Goal: Use online tool/utility: Utilize a website feature to perform a specific function

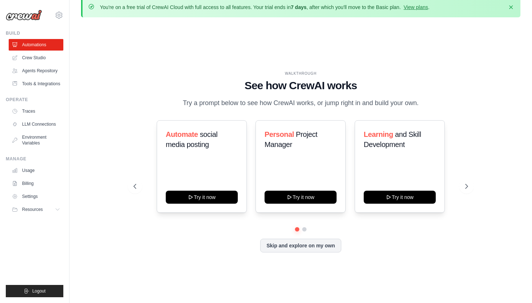
scroll to position [10, 0]
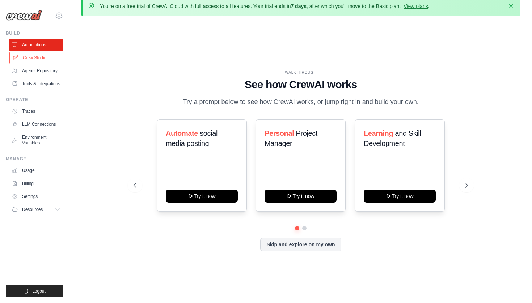
click at [50, 57] on link "Crew Studio" at bounding box center [36, 58] width 55 height 12
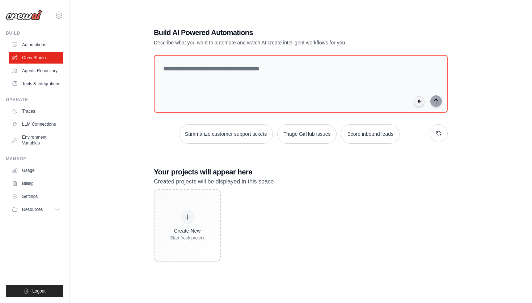
scroll to position [39, 0]
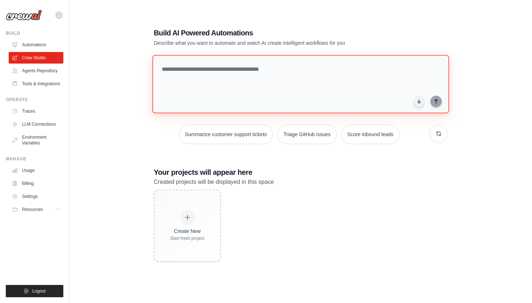
click at [263, 77] on textarea at bounding box center [300, 84] width 297 height 59
paste textarea "**********"
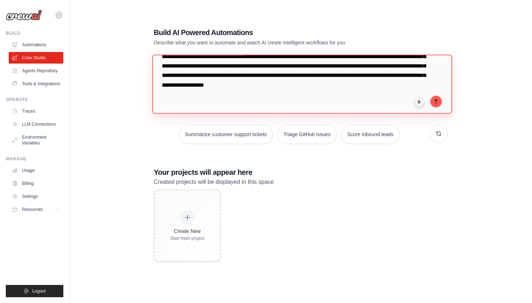
scroll to position [79, 0]
type textarea "**********"
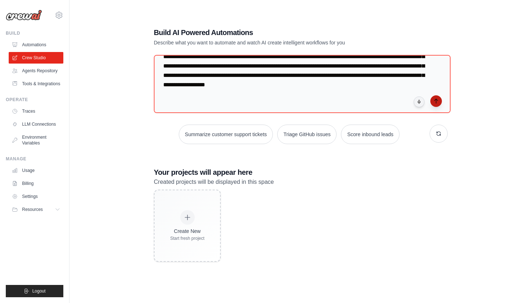
click at [437, 101] on icon "submit" at bounding box center [436, 101] width 6 height 6
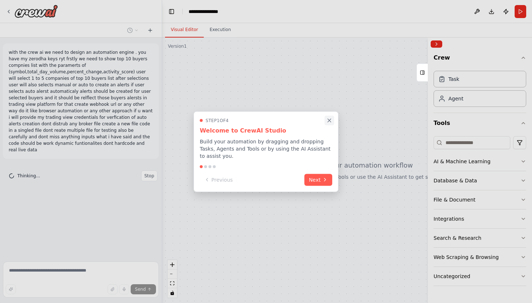
click at [329, 121] on icon "Close walkthrough" at bounding box center [329, 120] width 3 height 3
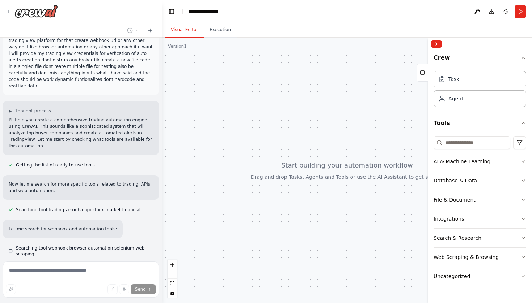
scroll to position [84, 0]
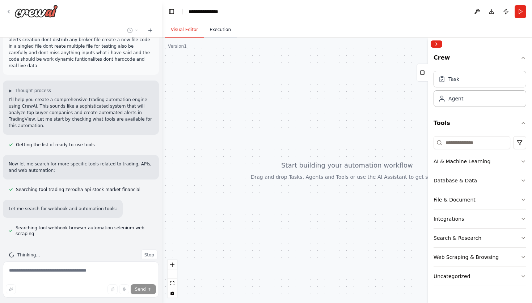
click at [221, 30] on button "Execution" at bounding box center [220, 29] width 33 height 15
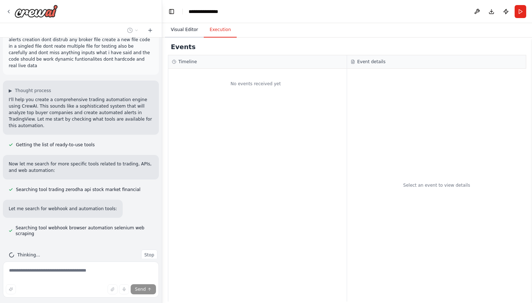
click at [186, 25] on button "Visual Editor" at bounding box center [184, 29] width 39 height 15
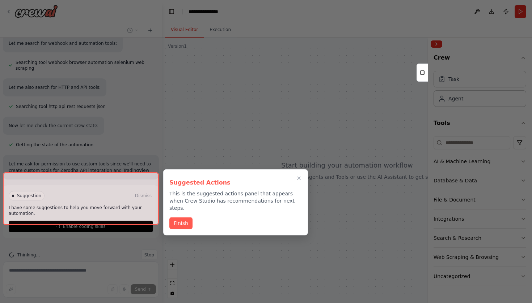
scroll to position [256, 0]
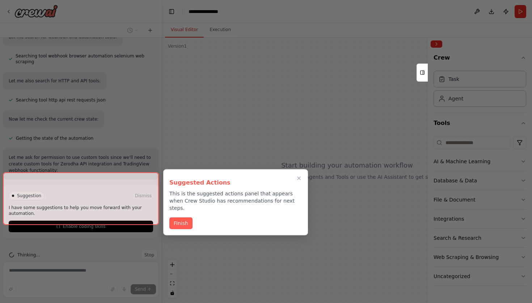
click at [123, 211] on div at bounding box center [81, 199] width 156 height 53
click at [183, 217] on button "Finish" at bounding box center [180, 223] width 23 height 12
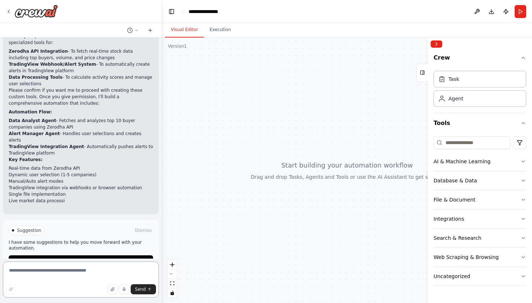
scroll to position [421, 0]
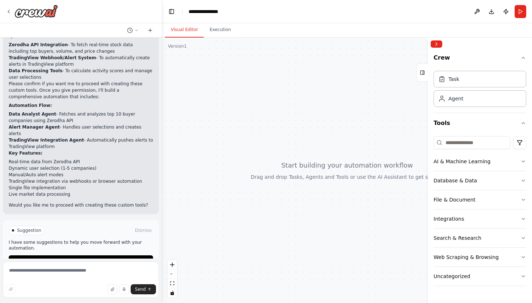
click at [303, 1] on header "**********" at bounding box center [347, 11] width 370 height 23
click at [74, 273] on textarea at bounding box center [81, 280] width 156 height 36
type textarea "***"
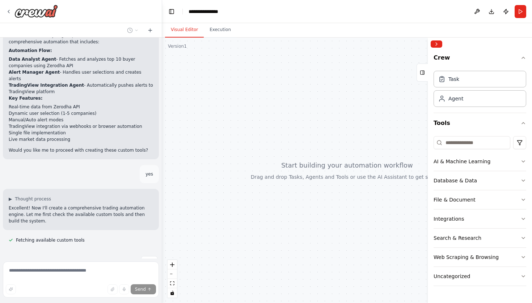
scroll to position [0, 0]
click at [218, 31] on button "Execution" at bounding box center [220, 29] width 33 height 15
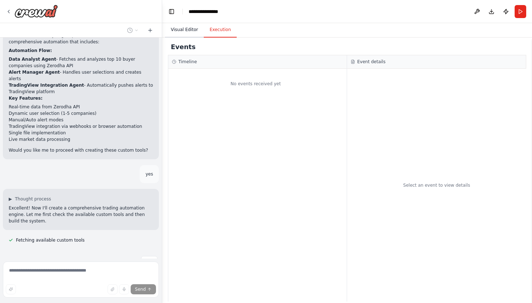
click at [187, 31] on button "Visual Editor" at bounding box center [184, 29] width 39 height 15
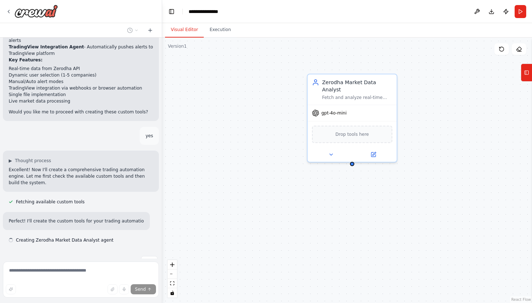
scroll to position [521, 0]
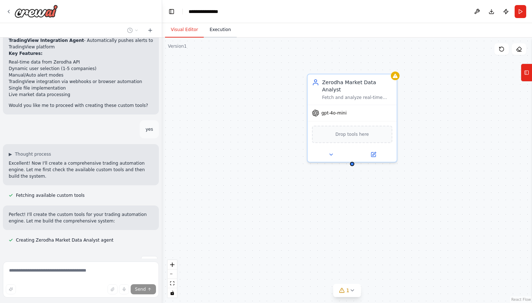
click at [230, 32] on button "Execution" at bounding box center [220, 29] width 33 height 15
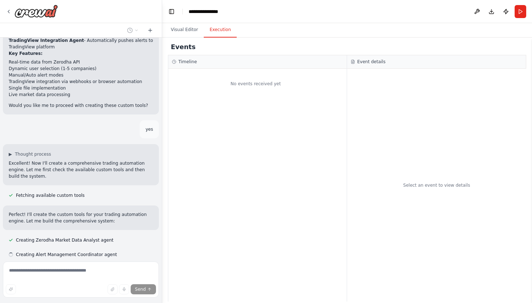
scroll to position [536, 0]
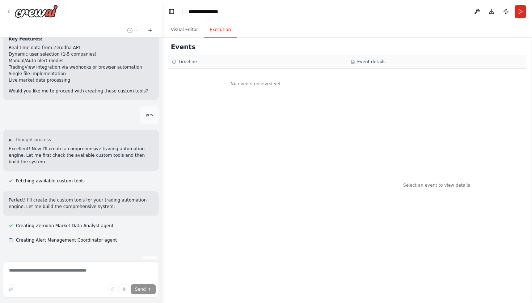
click at [244, 88] on div "No events received yet" at bounding box center [255, 83] width 175 height 23
click at [189, 30] on button "Visual Editor" at bounding box center [184, 29] width 39 height 15
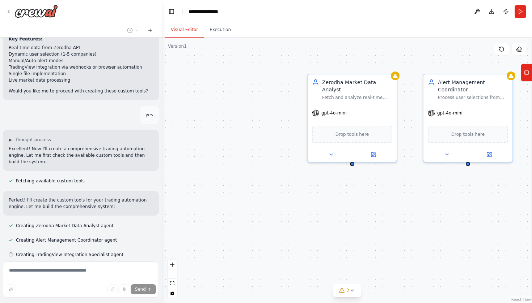
scroll to position [550, 0]
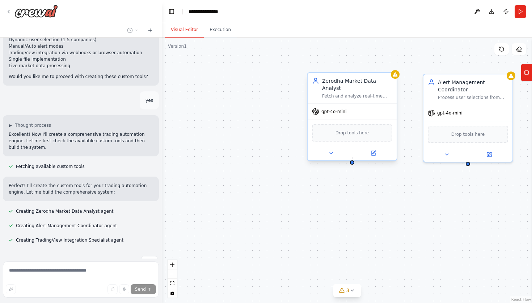
click at [352, 161] on div at bounding box center [352, 163] width 4 height 4
click at [358, 129] on span "Drop tools here" at bounding box center [352, 132] width 34 height 7
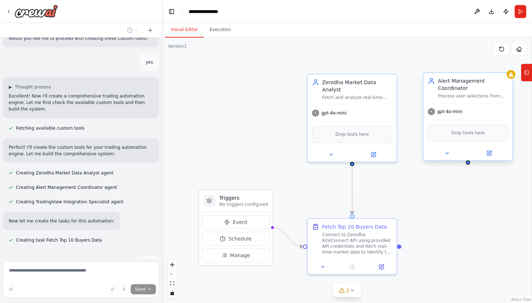
click at [447, 133] on div "Drop tools here" at bounding box center [467, 132] width 80 height 17
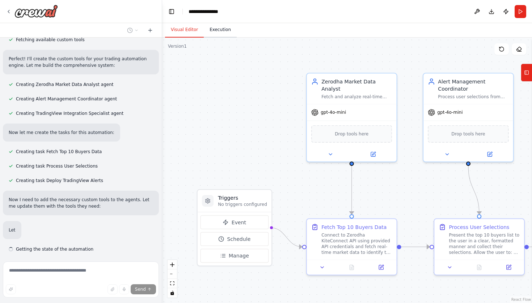
scroll to position [686, 0]
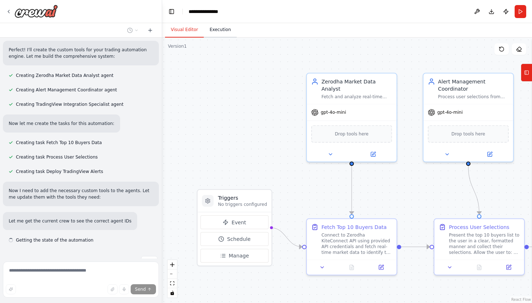
click at [221, 30] on button "Execution" at bounding box center [220, 29] width 33 height 15
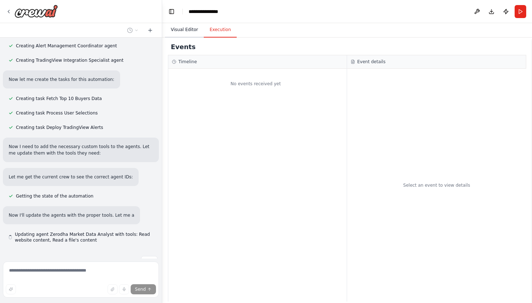
click at [185, 27] on button "Visual Editor" at bounding box center [184, 29] width 39 height 15
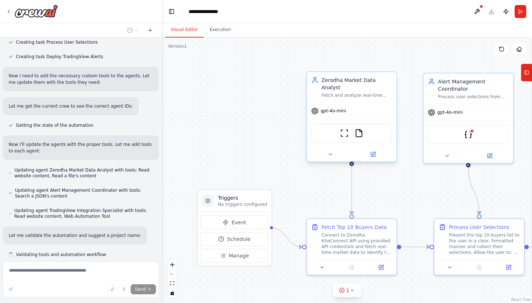
scroll to position [816, 0]
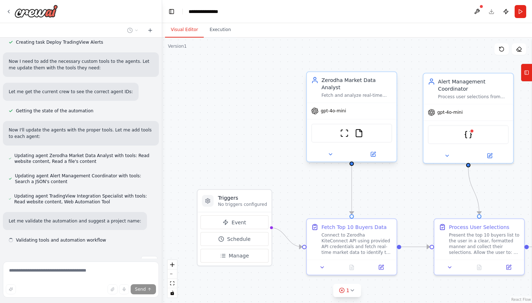
click at [374, 103] on div "gpt-4o-mini" at bounding box center [352, 111] width 90 height 16
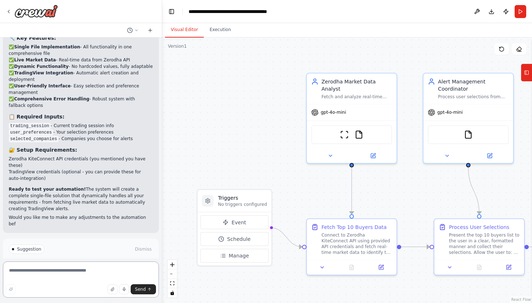
scroll to position [1341, 0]
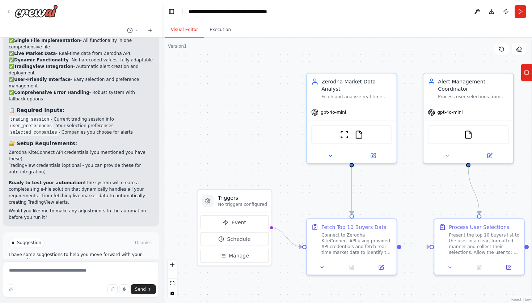
click at [120, 268] on button "Run Automation" at bounding box center [81, 274] width 144 height 12
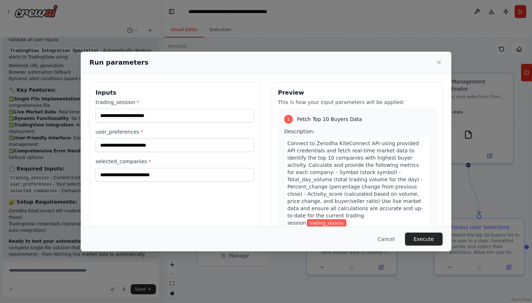
scroll to position [0, 0]
click at [416, 239] on button "Execute" at bounding box center [424, 239] width 38 height 13
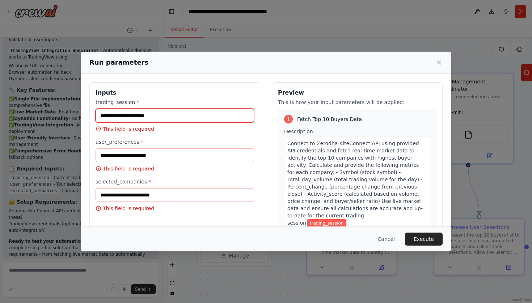
click at [182, 113] on input "trading_session *" at bounding box center [174, 116] width 158 height 14
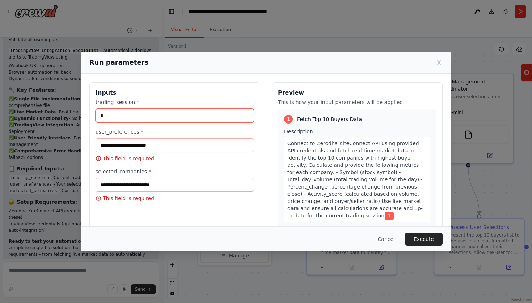
type input "*"
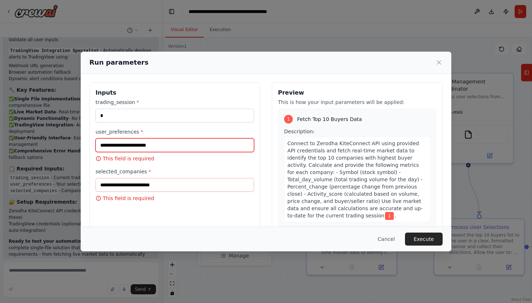
click at [174, 146] on input "user_preferences *" at bounding box center [174, 146] width 158 height 14
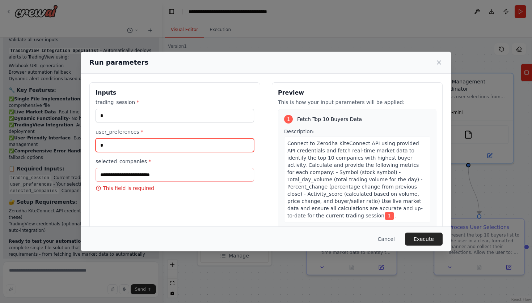
type input "*"
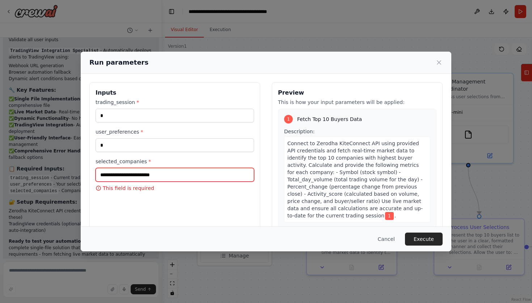
click at [165, 175] on input "selected_companies *" at bounding box center [174, 175] width 158 height 14
type input "*"
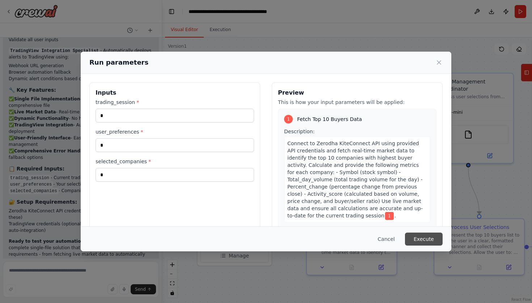
click at [425, 238] on button "Execute" at bounding box center [424, 239] width 38 height 13
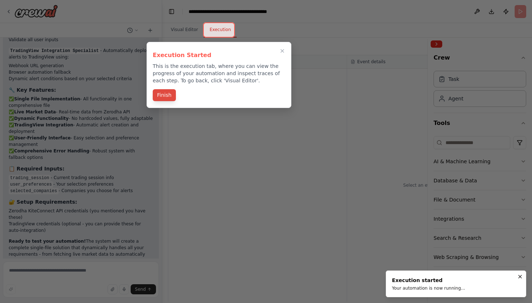
click at [171, 95] on button "Finish" at bounding box center [164, 95] width 23 height 12
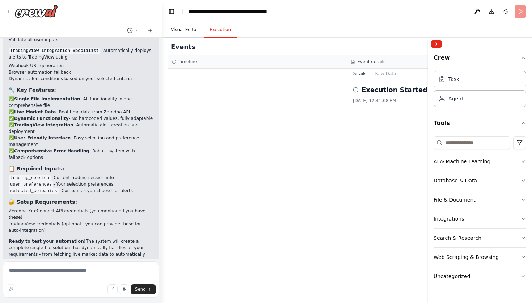
click at [187, 32] on button "Visual Editor" at bounding box center [184, 29] width 39 height 15
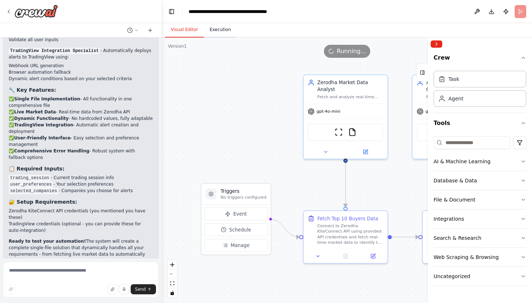
click at [224, 30] on button "Execution" at bounding box center [220, 29] width 33 height 15
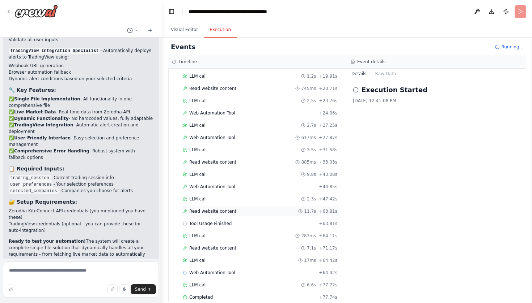
scroll to position [344, 0]
